Goal: Navigation & Orientation: Understand site structure

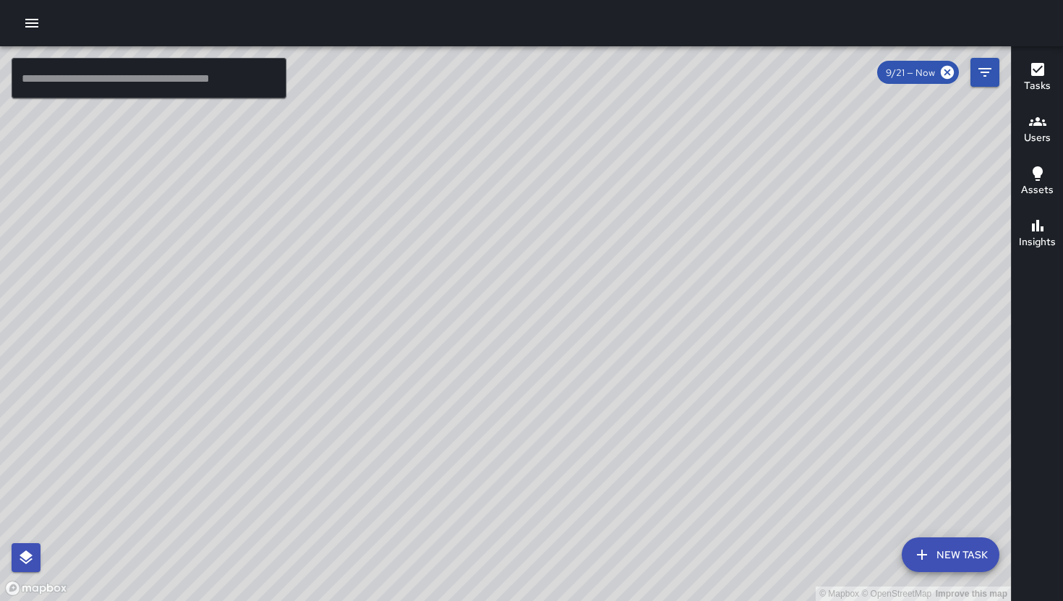
click at [1039, 126] on icon "button" at bounding box center [1037, 121] width 17 height 17
